Goal: Task Accomplishment & Management: Complete application form

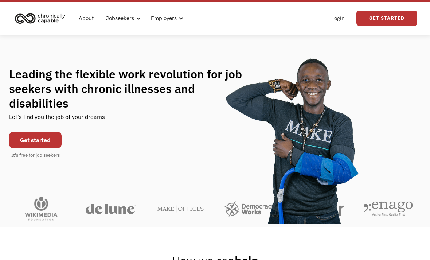
scroll to position [16, 0]
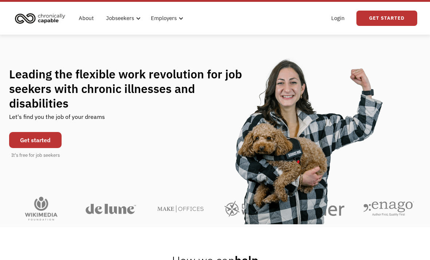
click at [34, 137] on link "Get started" at bounding box center [35, 140] width 52 height 16
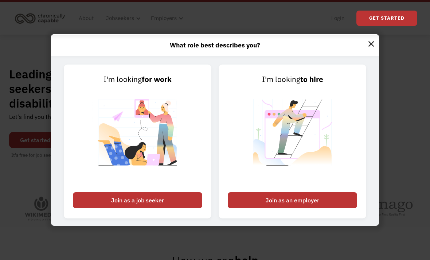
click at [103, 208] on div "Join as a job seeker" at bounding box center [137, 200] width 129 height 16
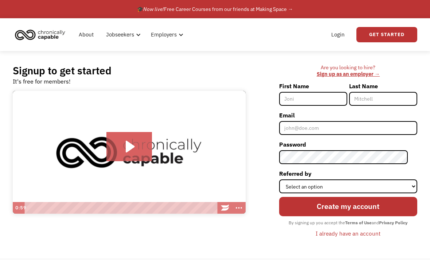
click at [326, 97] on input "First Name" at bounding box center [313, 99] width 68 height 14
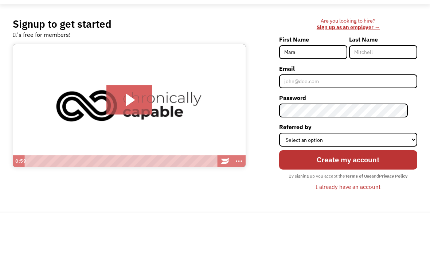
type input "Mara"
click at [382, 92] on input "Last Name" at bounding box center [383, 99] width 68 height 14
type input "Lewis"
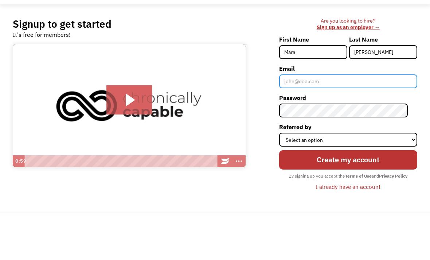
click at [339, 121] on input "Email" at bounding box center [348, 128] width 138 height 14
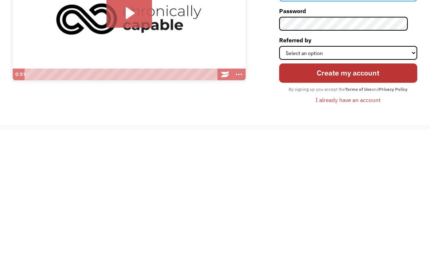
scroll to position [4, 0]
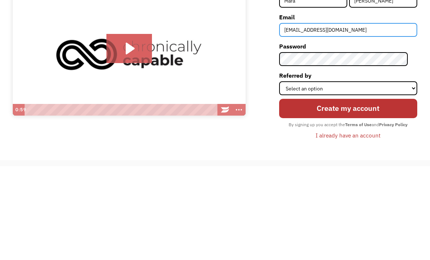
type input "mglewnj@gmail.com"
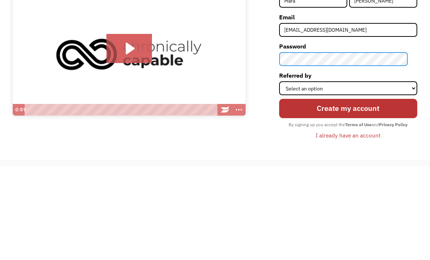
scroll to position [87, 0]
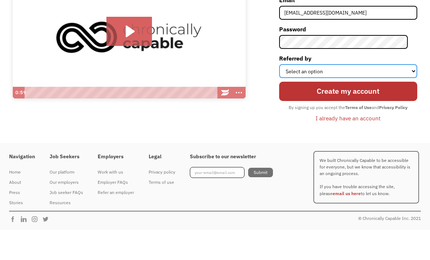
click at [415, 94] on select "Select an option Instagram Facebook Twitter Search Engine News Article Word of …" at bounding box center [348, 101] width 138 height 14
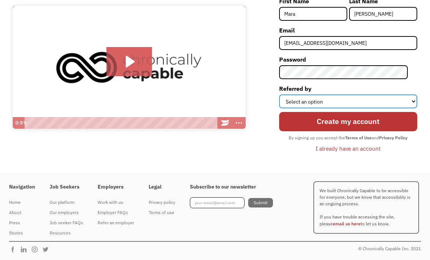
select select "Search Engine"
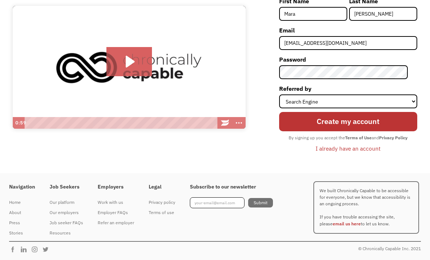
click at [380, 120] on input "Create my account" at bounding box center [348, 121] width 138 height 19
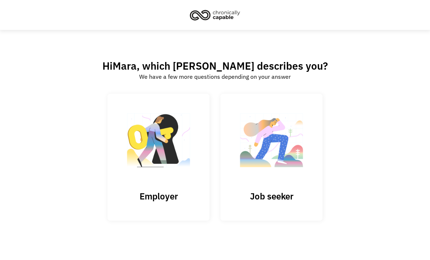
click at [281, 198] on h3 "Job seeker" at bounding box center [271, 196] width 73 height 11
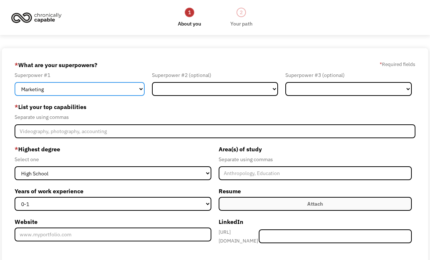
click at [48, 92] on select "Marketing Human Resources Finance Technology Operations Sales Industrial & Manu…" at bounding box center [80, 89] width 130 height 14
select select "Customer Service"
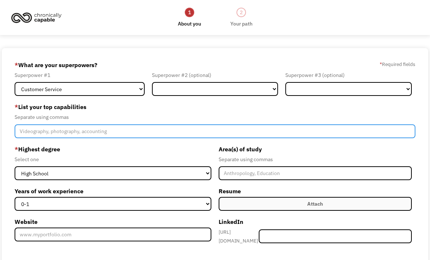
click at [36, 138] on input "Member-Create-Step1" at bounding box center [215, 131] width 401 height 14
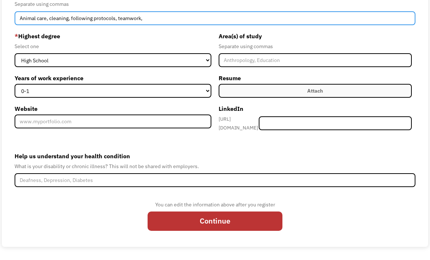
scroll to position [117, 0]
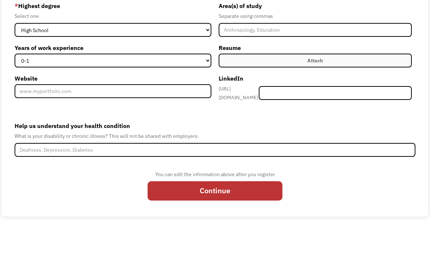
type input "Animal care, cleaning, following protocols, teamwork,"
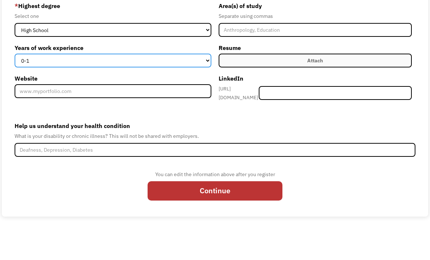
click at [210, 84] on select "0-1 2-4 5-10 11-15 15+" at bounding box center [113, 91] width 197 height 14
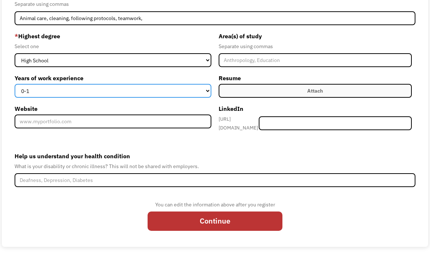
select select "2-4"
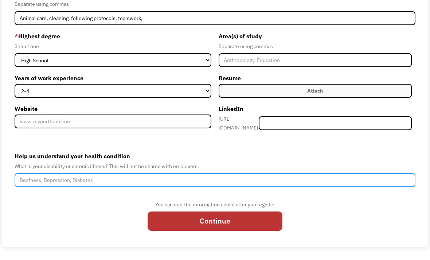
click at [66, 181] on input "Help us understand your health condition" at bounding box center [215, 180] width 401 height 14
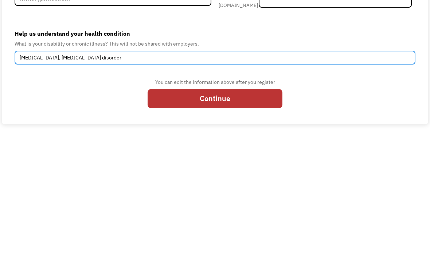
type input "Intellectual disability, autism spectrum disorder"
click at [262, 211] on input "Continue" at bounding box center [215, 220] width 135 height 19
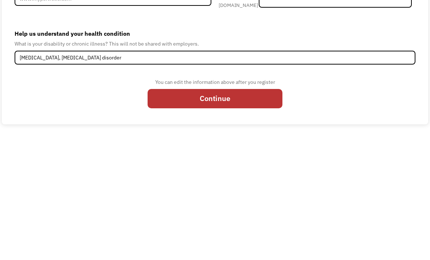
type input "Please wait..."
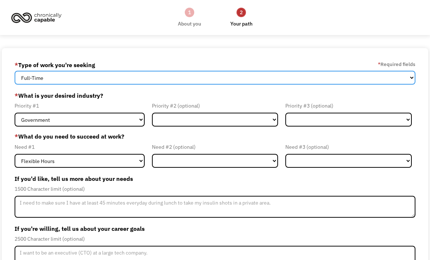
click at [386, 82] on select "Full-Time Part-Time Both Full-Time and Part-Time" at bounding box center [215, 78] width 401 height 14
select select "Both Full-Time and Part-Time"
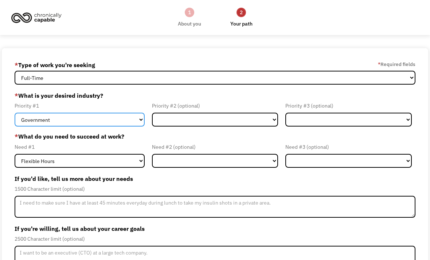
click at [85, 124] on select "Government Finance & Insurance Health & Social Care Tech & Engineering Creative…" at bounding box center [80, 120] width 130 height 14
select select "Education"
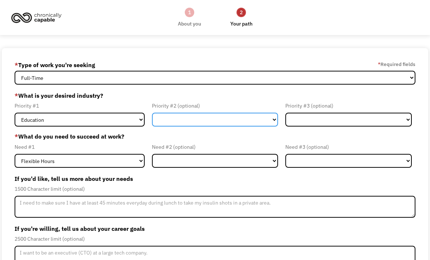
click at [247, 123] on select "Government Finance & Insurance Health & Social Care Tech & Engineering Creative…" at bounding box center [215, 120] width 126 height 14
select select "Administrative"
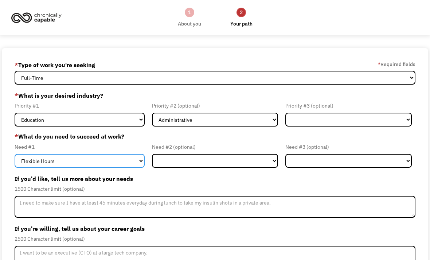
click at [68, 164] on select "Flexible Hours Remote Work Service Animal On-site Accommodations Visual Support…" at bounding box center [80, 161] width 130 height 14
select select "On-site Accommodations"
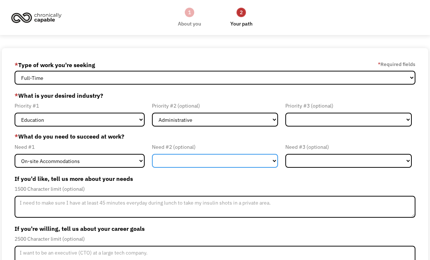
click at [268, 161] on select "Flexible Hours Remote Work Service Animal On-site Accommodations Visual Support…" at bounding box center [215, 161] width 126 height 14
select select "Remote Work"
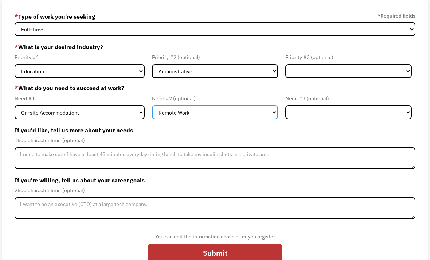
scroll to position [52, 0]
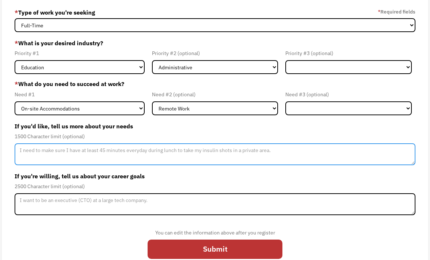
click at [55, 153] on textarea "Member-Update-Form-Step2" at bounding box center [215, 154] width 401 height 22
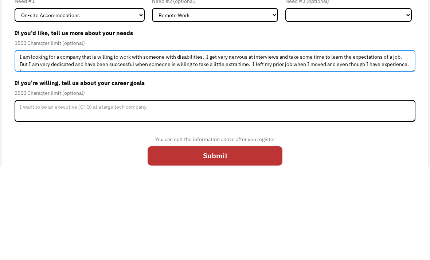
scroll to position [4, 0]
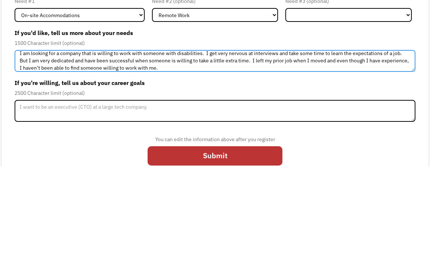
type textarea "I am looking for a company that is willing to work with someone with disabiliti…"
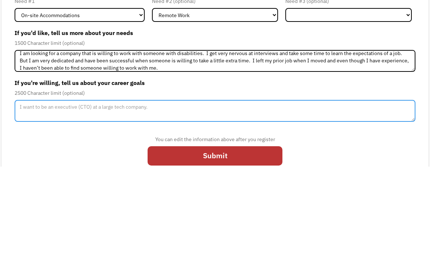
click at [32, 193] on textarea "Member-Update-Form-Step2" at bounding box center [215, 204] width 401 height 22
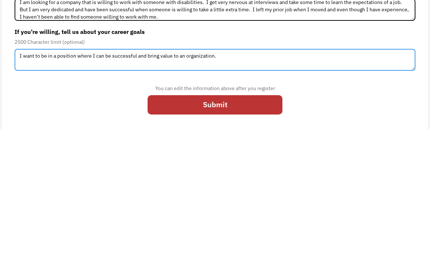
type textarea "I want to be in a position where I can be successful and bring value to an orga…"
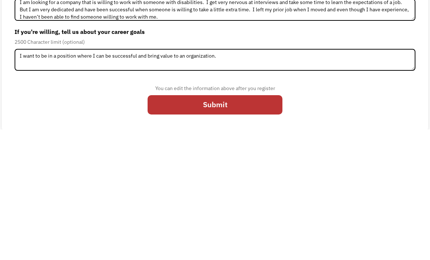
click at [260, 226] on input "Submit" at bounding box center [215, 235] width 135 height 19
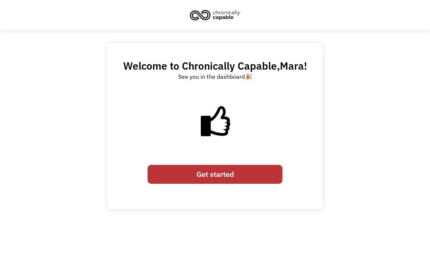
click at [251, 176] on link "Get started" at bounding box center [215, 174] width 135 height 19
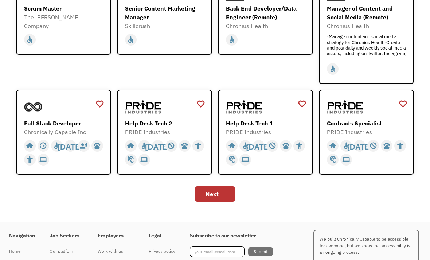
scroll to position [234, 0]
click at [222, 192] on icon "Next Page" at bounding box center [222, 194] width 4 height 4
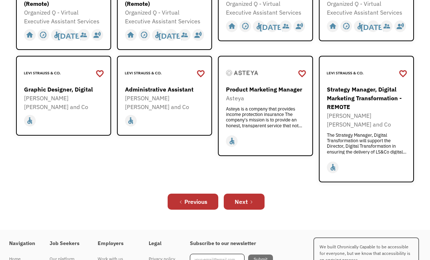
scroll to position [256, 0]
click at [259, 200] on link "Next" at bounding box center [244, 202] width 41 height 16
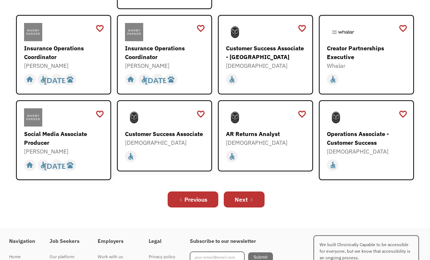
scroll to position [241, 0]
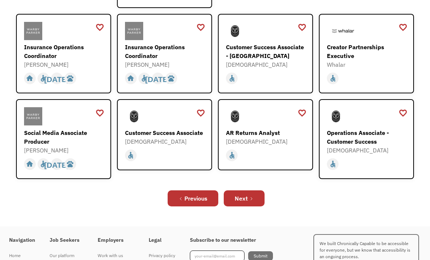
click at [261, 199] on link "Next" at bounding box center [244, 199] width 41 height 16
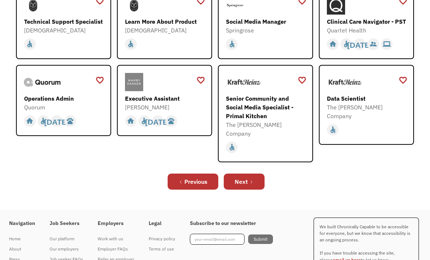
scroll to position [225, 0]
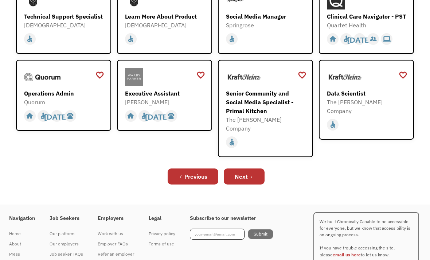
click at [257, 178] on link "Next" at bounding box center [244, 177] width 41 height 16
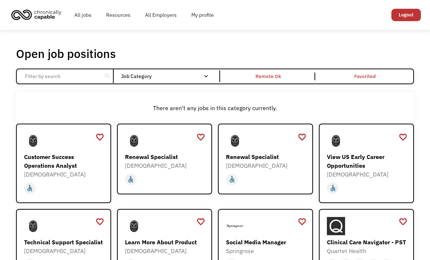
scroll to position [249, 0]
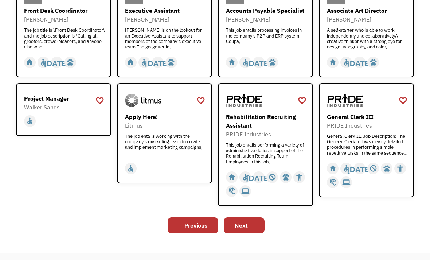
scroll to position [236, 0]
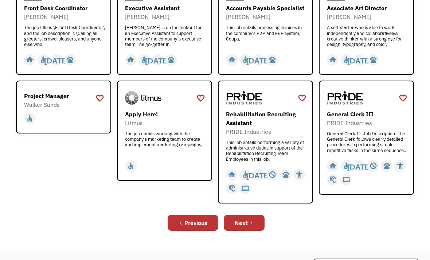
click at [376, 145] on div "General Clerk III Job Description: The General Clerk follows clearly detailed p…" at bounding box center [367, 142] width 81 height 22
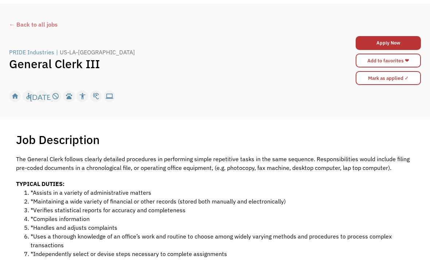
scroll to position [26, 0]
click at [27, 28] on div "← Back to all jobs" at bounding box center [215, 24] width 412 height 9
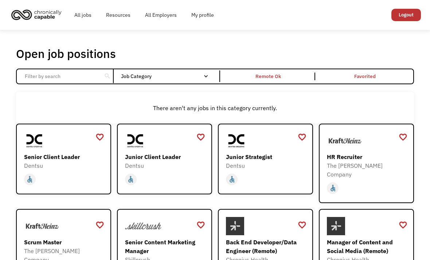
click at [275, 83] on link "Remote Ok" at bounding box center [268, 76] width 97 height 14
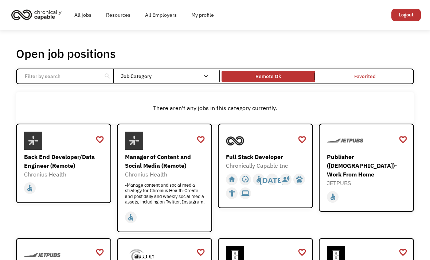
click at [35, 79] on input "Email Form" at bounding box center [59, 76] width 78 height 14
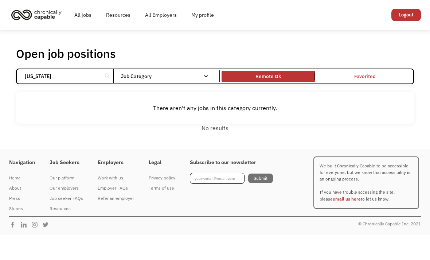
click at [295, 80] on div "Remote Ok" at bounding box center [269, 77] width 94 height 8
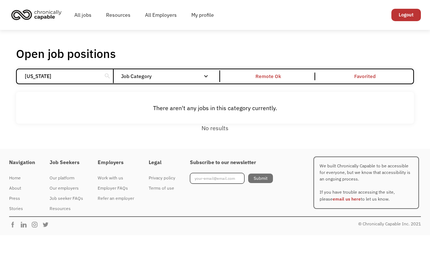
click at [289, 78] on div "Remote Ok" at bounding box center [269, 77] width 94 height 8
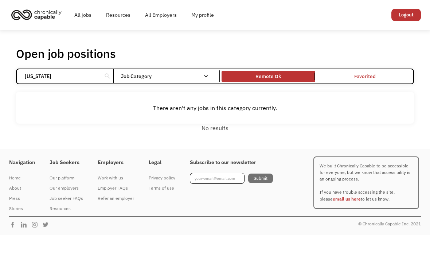
click at [66, 76] on input "[US_STATE]" at bounding box center [59, 76] width 78 height 14
click input "Email Form" at bounding box center [0, 0] width 0 height 0
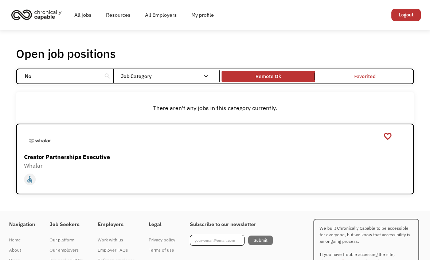
type input "N"
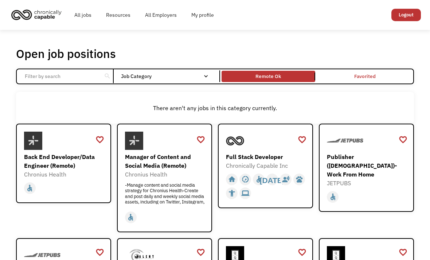
click at [210, 79] on div "Job Category" at bounding box center [168, 76] width 95 height 5
